Goal: Information Seeking & Learning: Learn about a topic

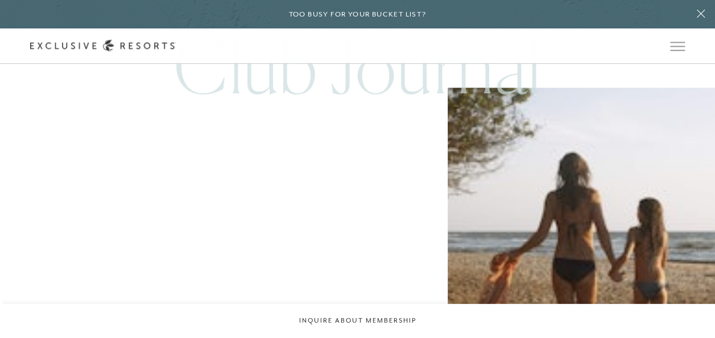
scroll to position [4749, 0]
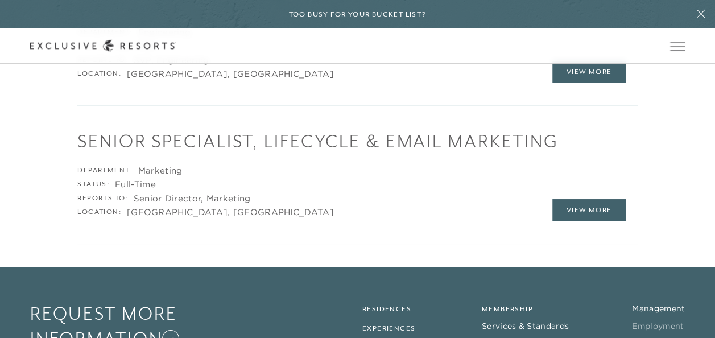
scroll to position [2047, 0]
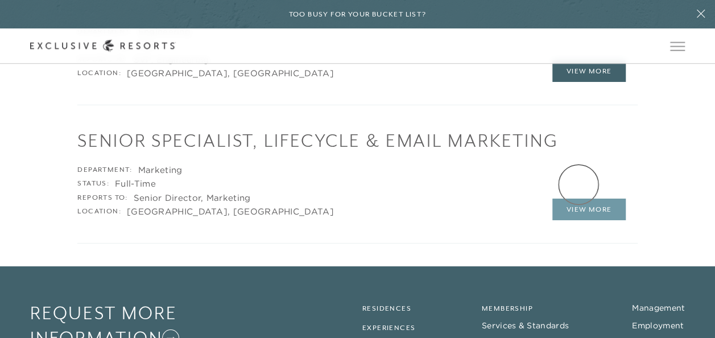
click at [578, 198] on link "View More" at bounding box center [589, 209] width 74 height 22
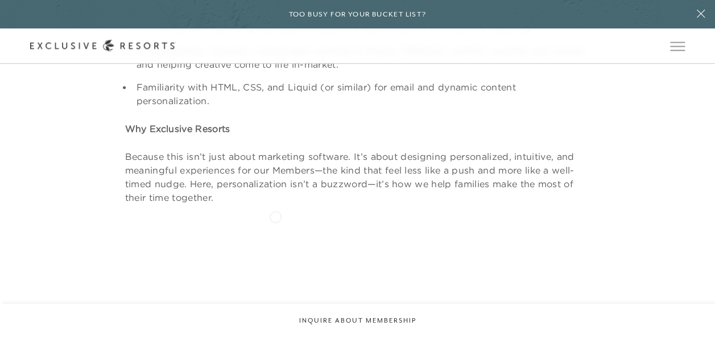
scroll to position [1080, 0]
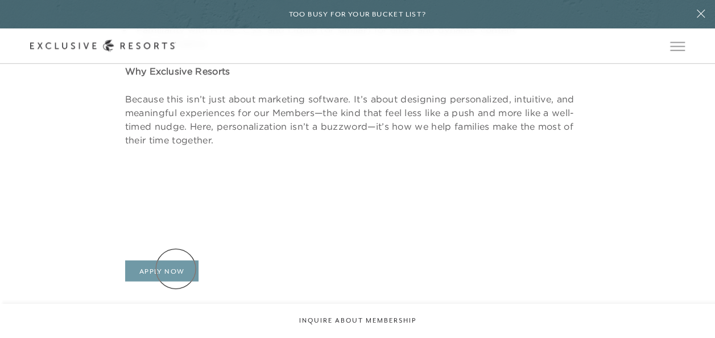
click at [176, 268] on link "Apply Now" at bounding box center [162, 271] width 74 height 22
